Goal: Task Accomplishment & Management: Manage account settings

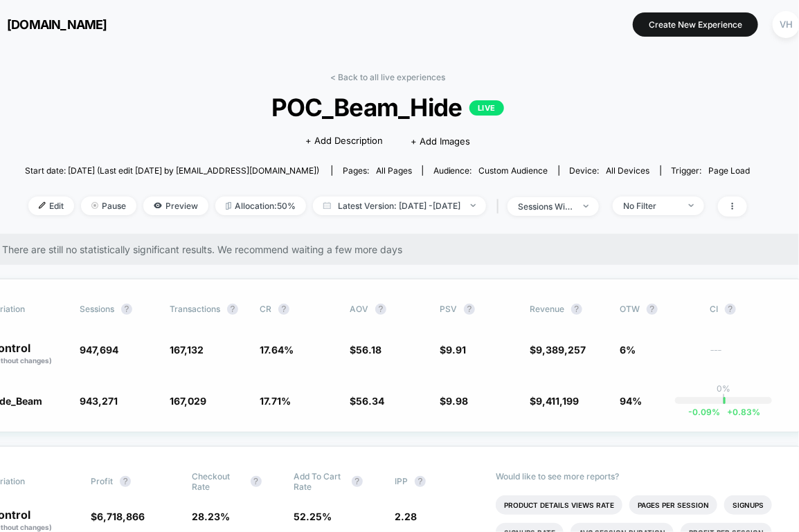
scroll to position [0, 51]
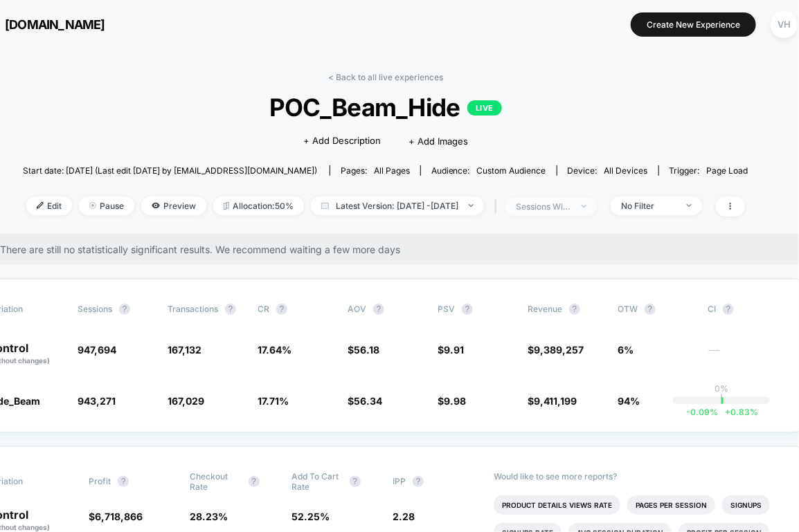
click at [597, 212] on span "sessions with impression" at bounding box center [550, 206] width 91 height 19
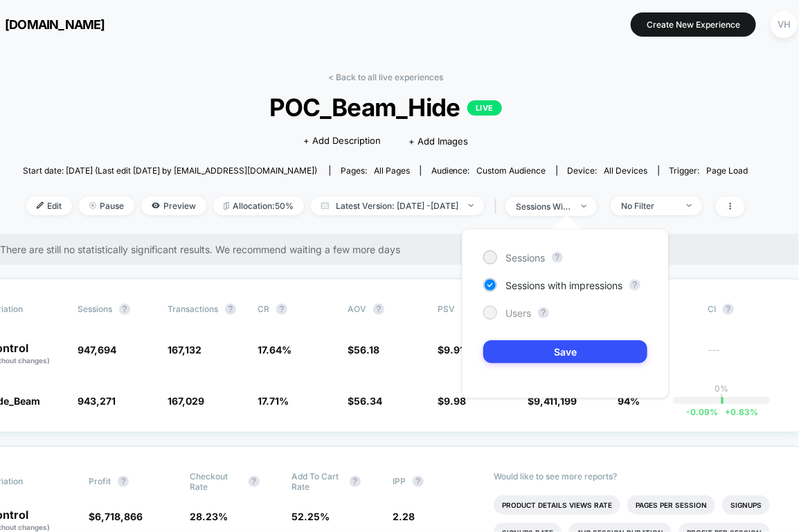
click at [514, 307] on span "Users" at bounding box center [518, 313] width 26 height 12
click at [516, 343] on button "Save" at bounding box center [565, 352] width 164 height 23
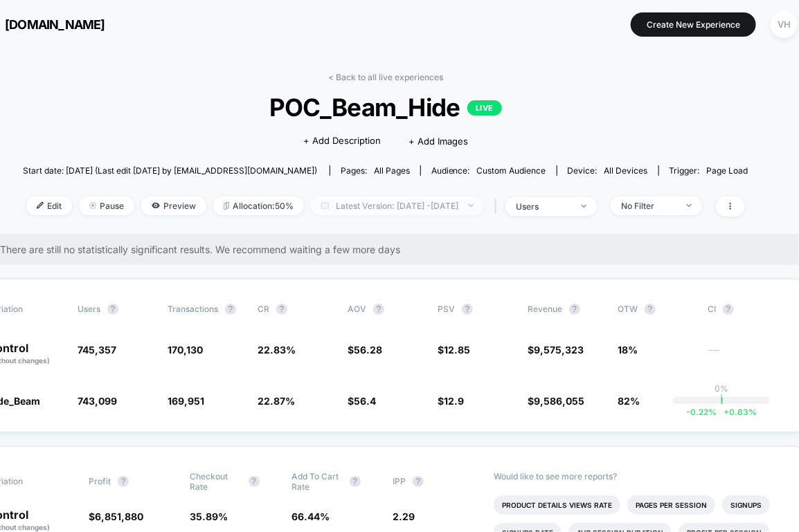
click at [484, 212] on span "Latest Version: [DATE] - [DATE]" at bounding box center [397, 206] width 173 height 19
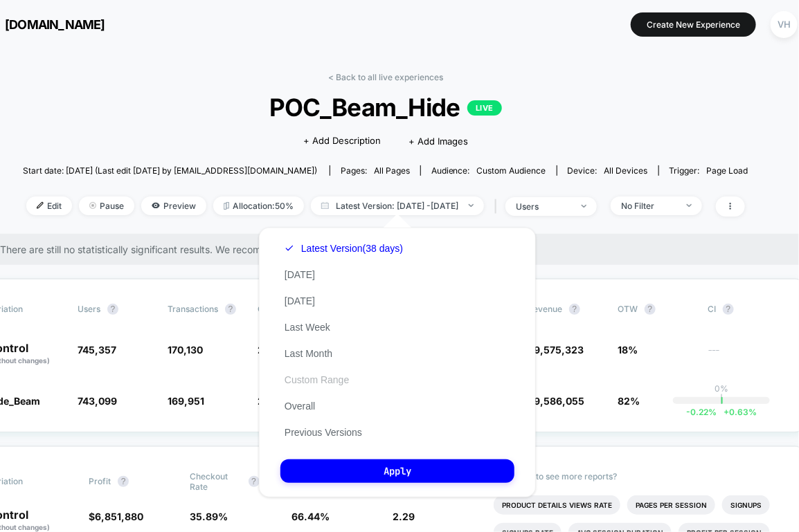
click at [316, 380] on button "Custom Range" at bounding box center [316, 380] width 73 height 12
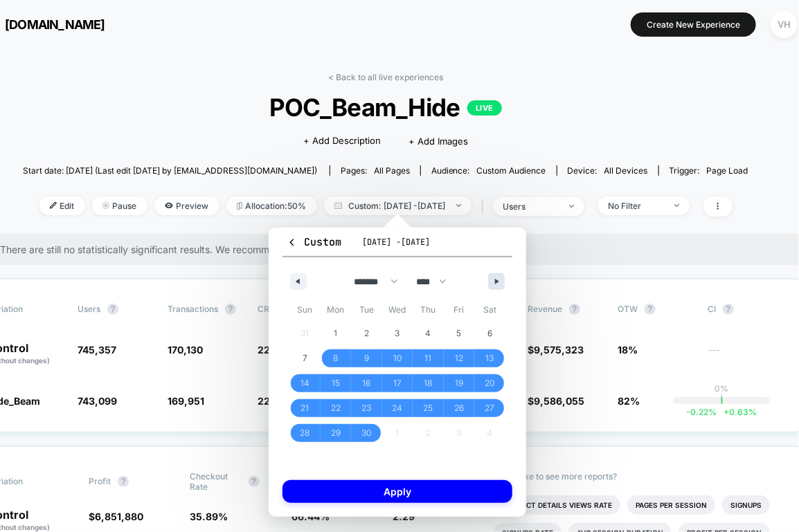
click at [499, 282] on icon "button" at bounding box center [498, 282] width 7 height 6
select select "*"
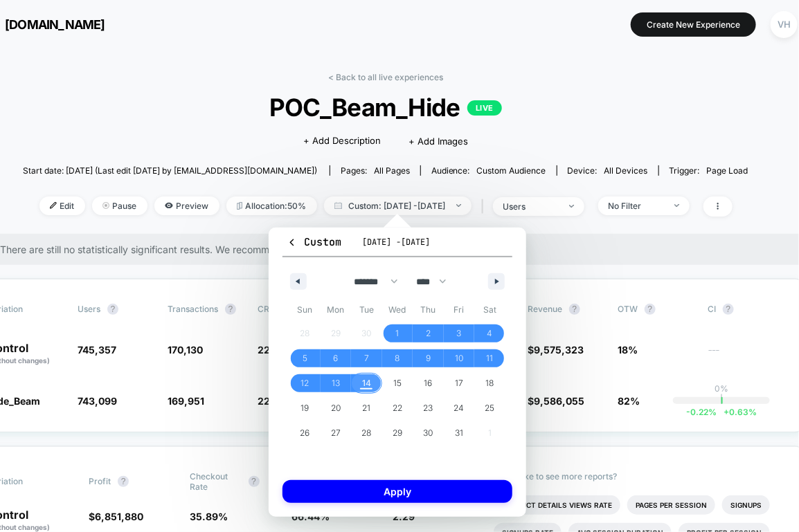
click at [365, 380] on span "14" at bounding box center [366, 383] width 9 height 25
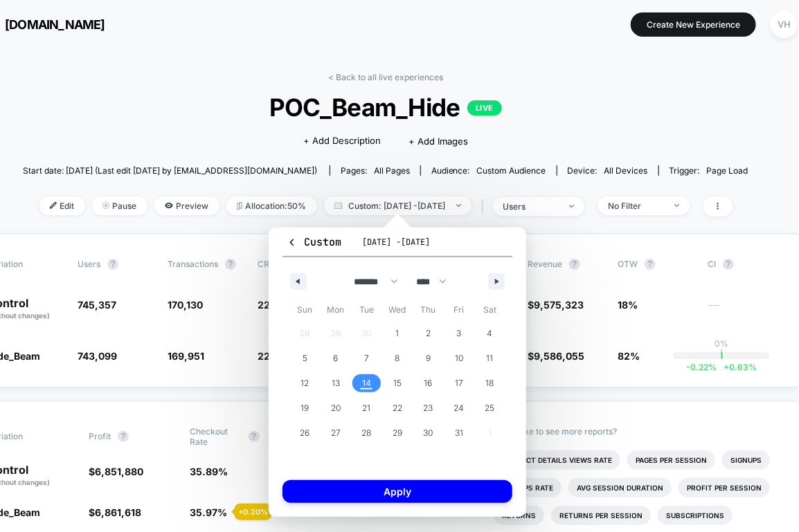
click at [365, 380] on span "14" at bounding box center [366, 383] width 9 height 25
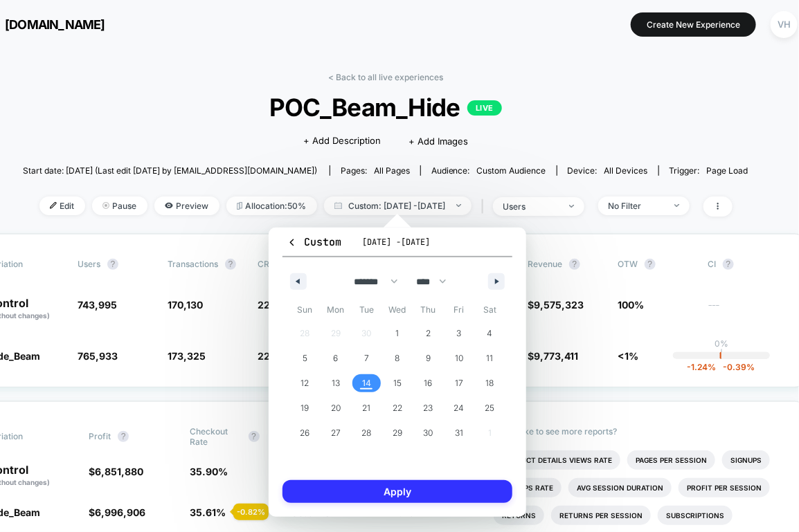
click at [371, 487] on button "Apply" at bounding box center [397, 491] width 230 height 23
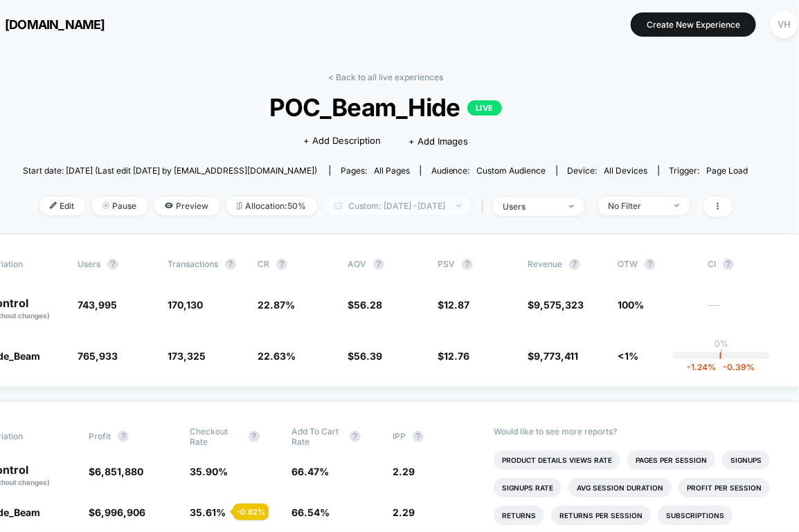
click at [448, 208] on span "Custom: [DATE] - [DATE]" at bounding box center [397, 206] width 147 height 19
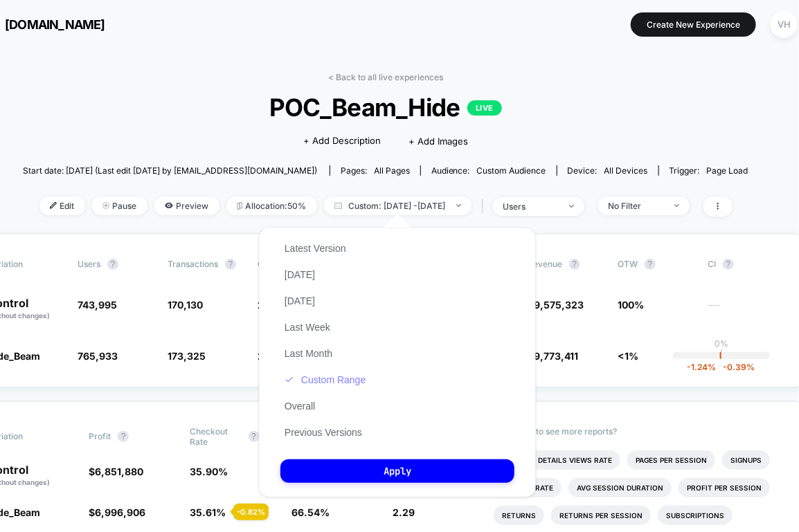
click at [335, 377] on button "Custom Range" at bounding box center [324, 380] width 89 height 12
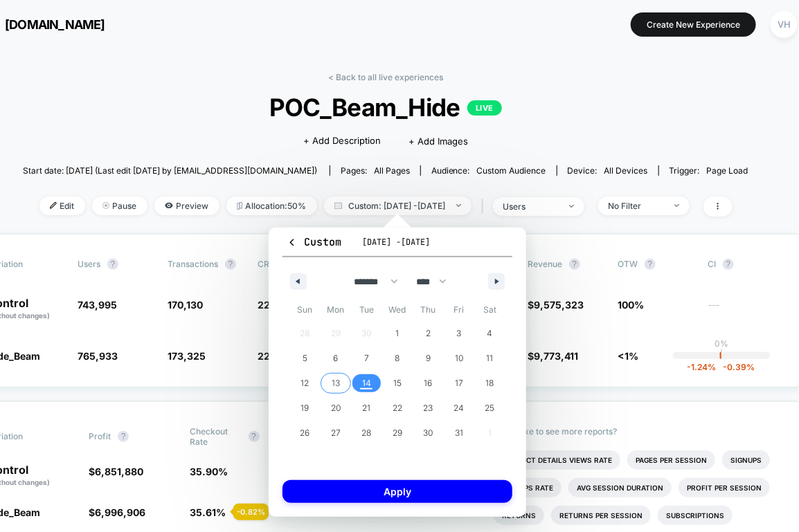
click at [337, 388] on span "13" at bounding box center [336, 383] width 8 height 25
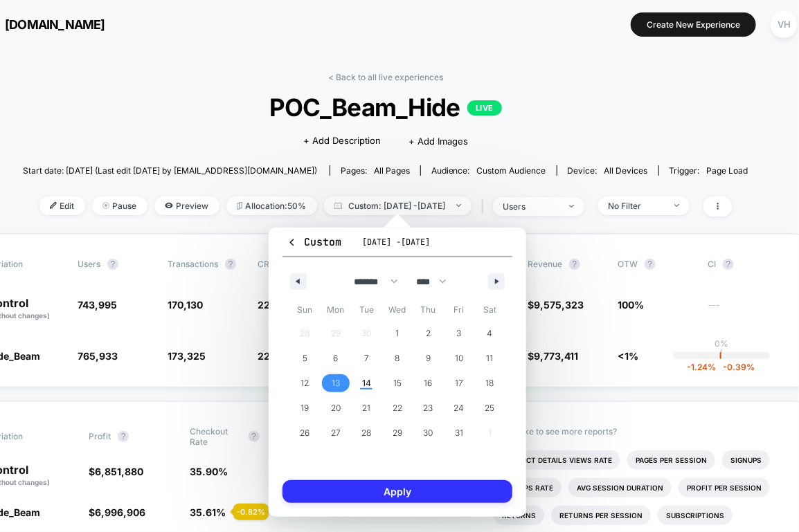
click at [337, 492] on button "Apply" at bounding box center [397, 491] width 230 height 23
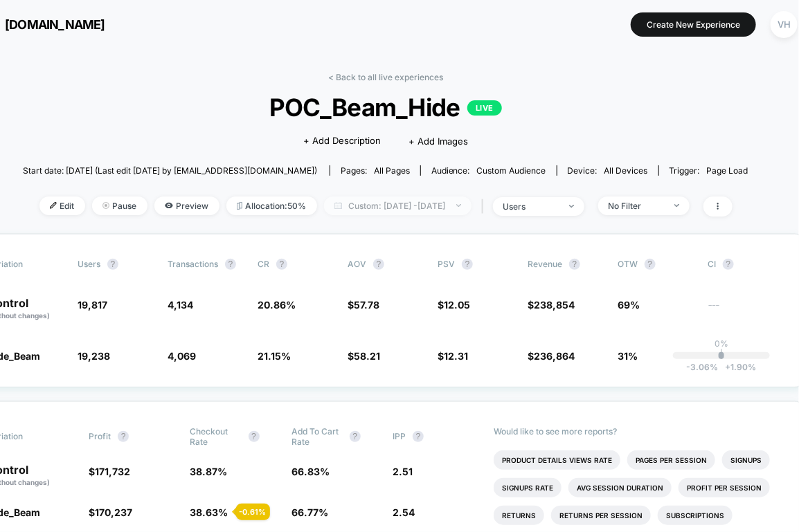
click at [424, 212] on span "Custom: [DATE] - [DATE]" at bounding box center [397, 206] width 147 height 19
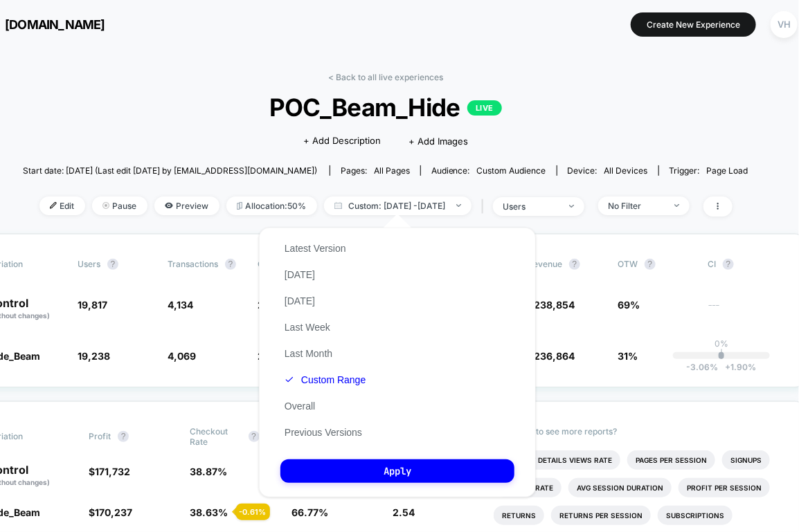
click at [329, 370] on div "Latest Version [DATE] [DATE] Last Week Last Month Custom Range Overall Previous…" at bounding box center [324, 340] width 89 height 210
click at [330, 378] on button "Custom Range" at bounding box center [324, 380] width 89 height 12
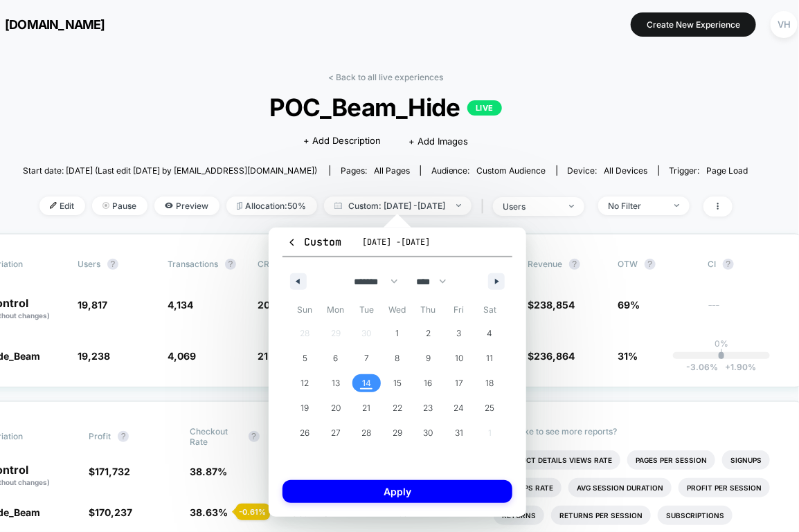
click at [365, 384] on span "14" at bounding box center [366, 383] width 9 height 25
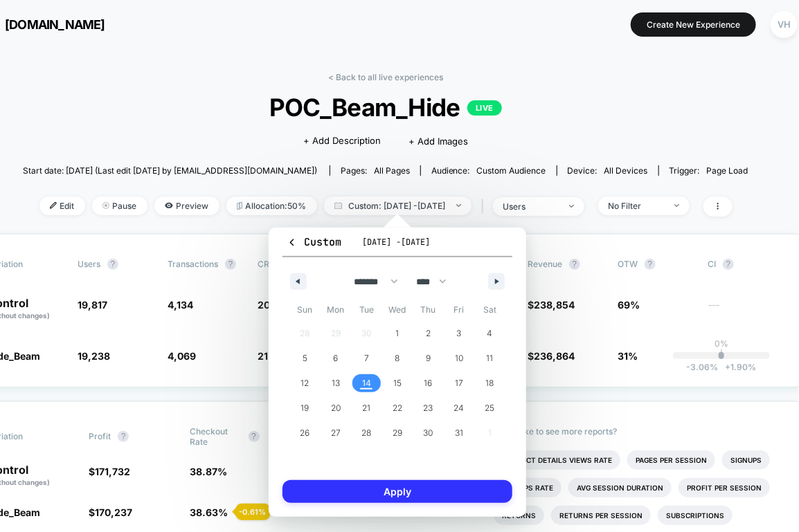
click at [372, 489] on button "Apply" at bounding box center [397, 491] width 230 height 23
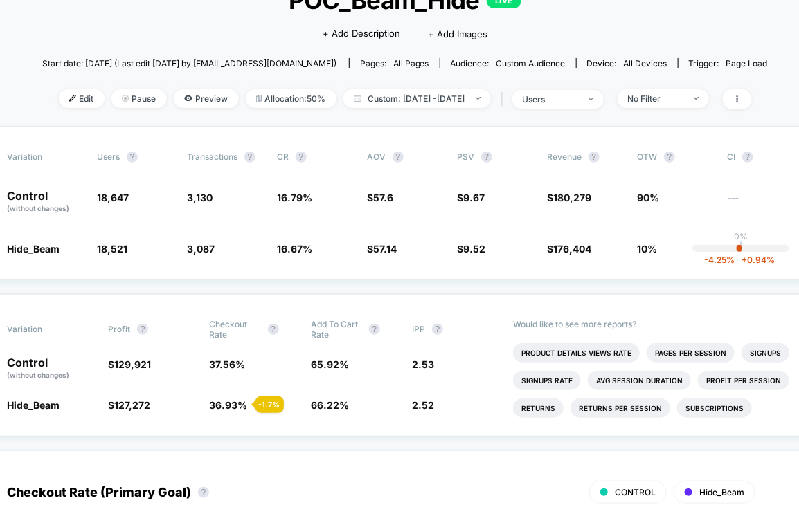
scroll to position [0, 32]
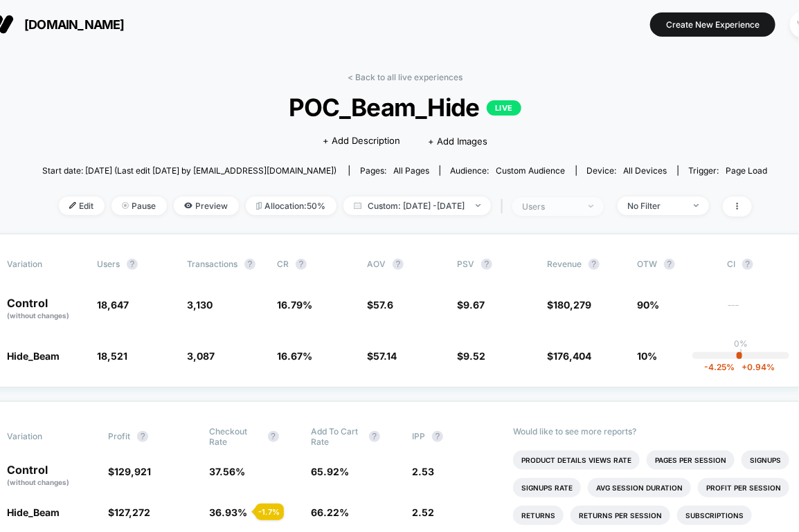
click at [578, 209] on div "users" at bounding box center [550, 206] width 55 height 10
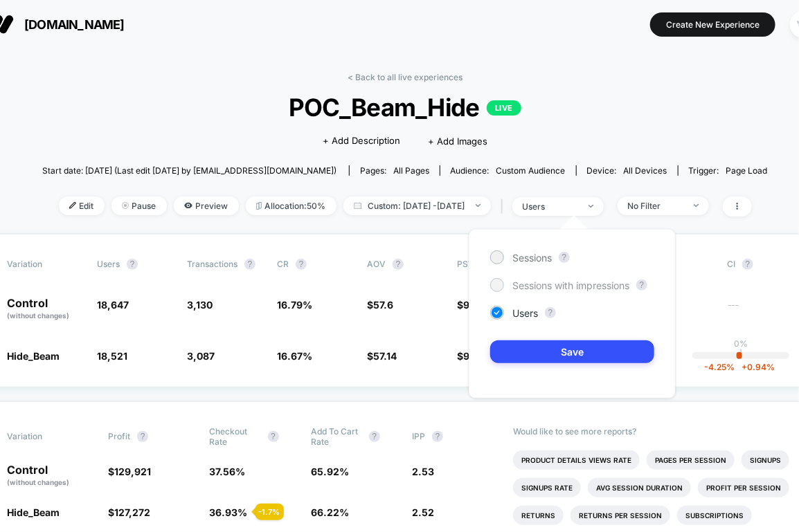
click at [532, 289] on span "Sessions with impressions" at bounding box center [570, 286] width 117 height 12
click at [532, 350] on button "Save" at bounding box center [572, 352] width 164 height 23
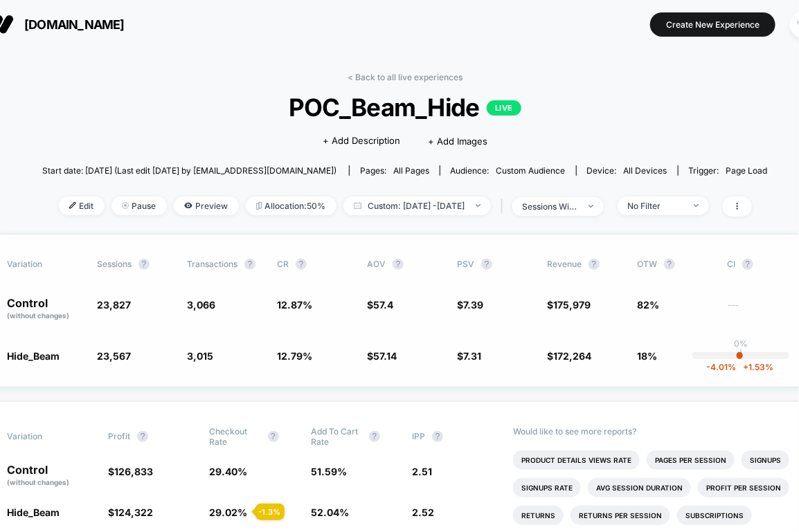
scroll to position [0, 35]
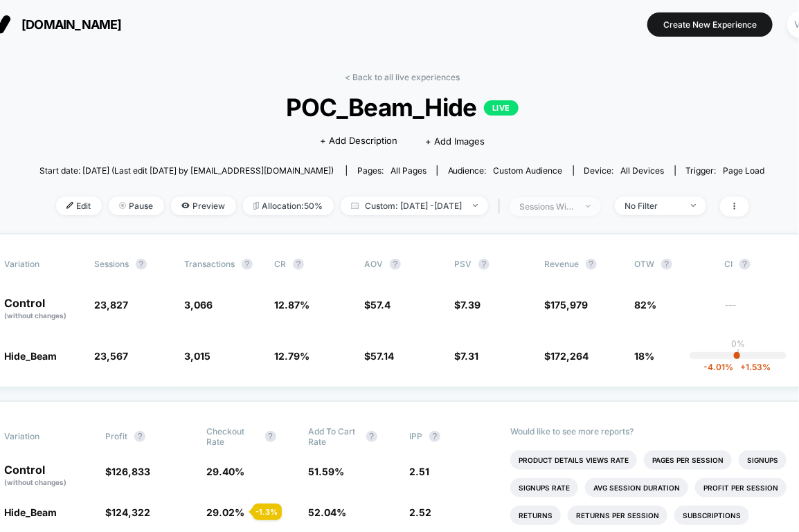
click at [575, 205] on div "sessions with impression" at bounding box center [547, 206] width 55 height 10
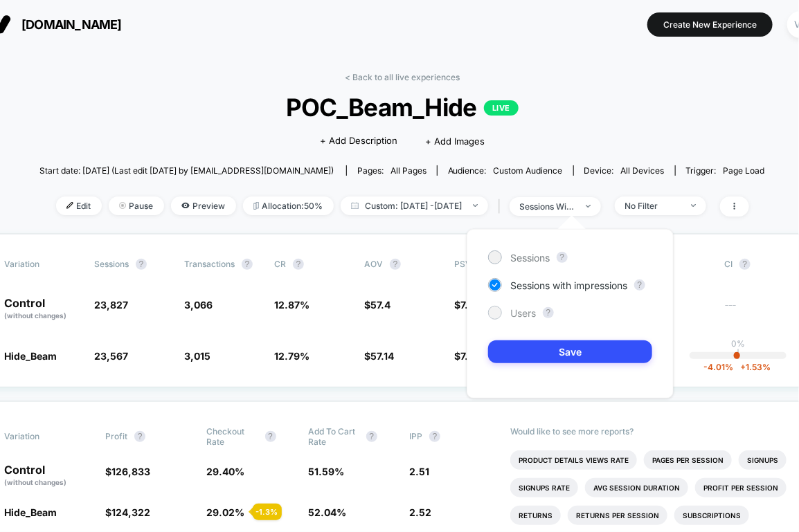
click at [521, 318] on span "Users" at bounding box center [523, 313] width 26 height 12
click at [547, 363] on div "Sessions ? Sessions with impressions ? Users ? Save" at bounding box center [569, 314] width 207 height 170
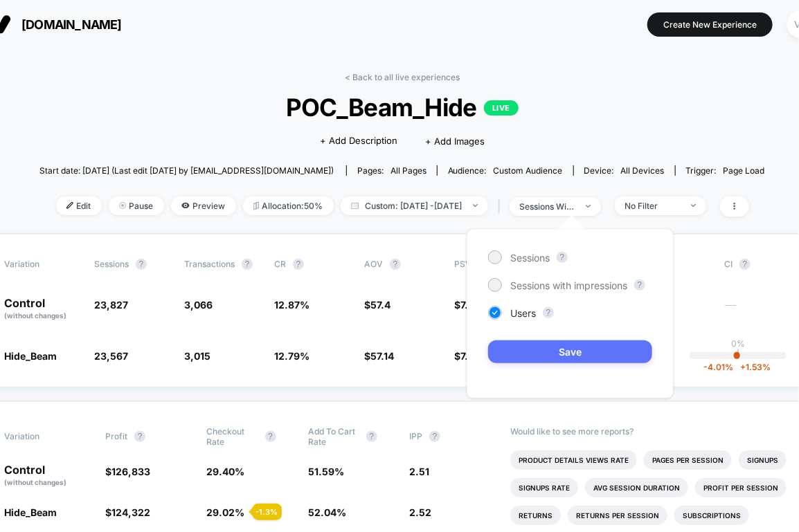
click at [548, 349] on button "Save" at bounding box center [570, 352] width 164 height 23
